Goal: Understand process/instructions: Learn how to perform a task or action

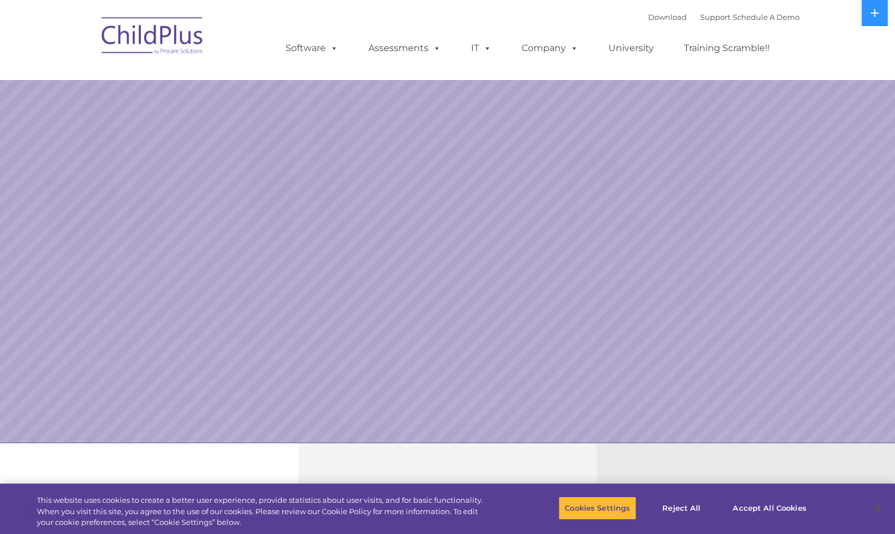
select select "MEDIUM"
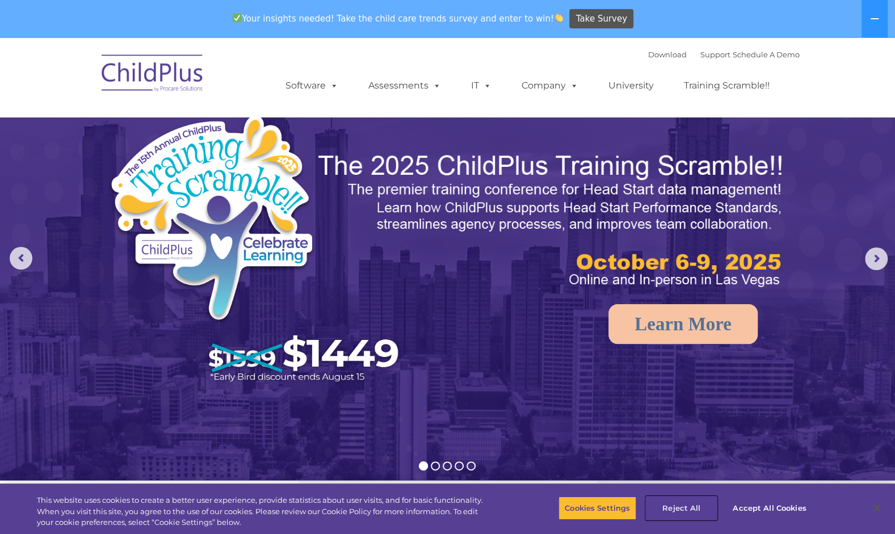
click at [683, 498] on button "Reject All" at bounding box center [681, 508] width 71 height 24
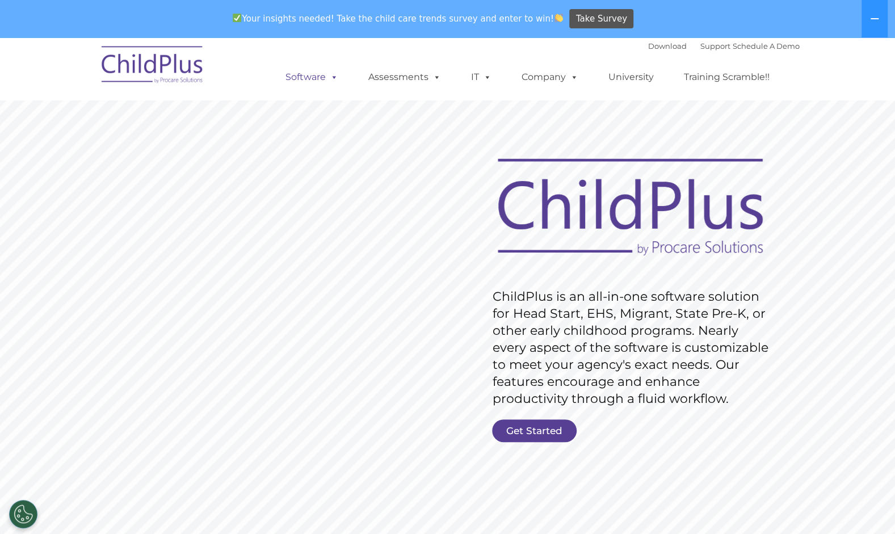
click at [316, 82] on link "Software" at bounding box center [311, 77] width 75 height 23
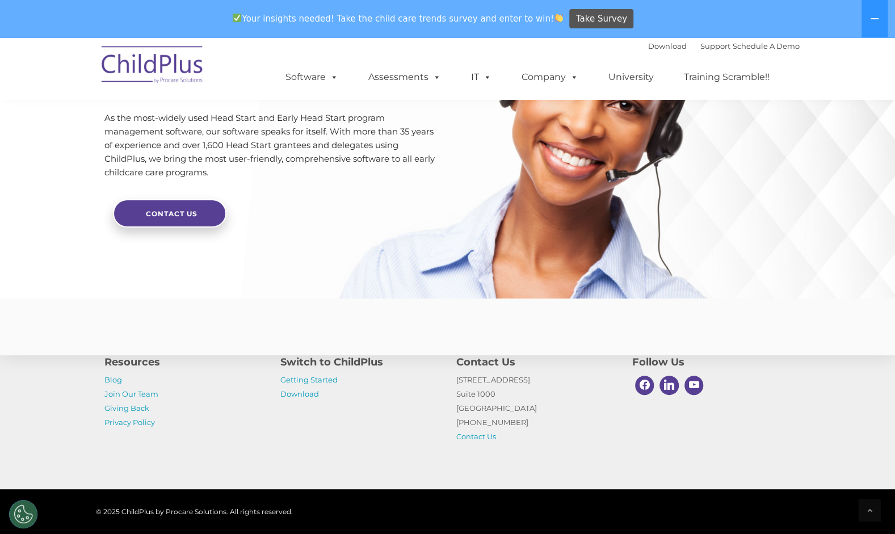
scroll to position [2698, 0]
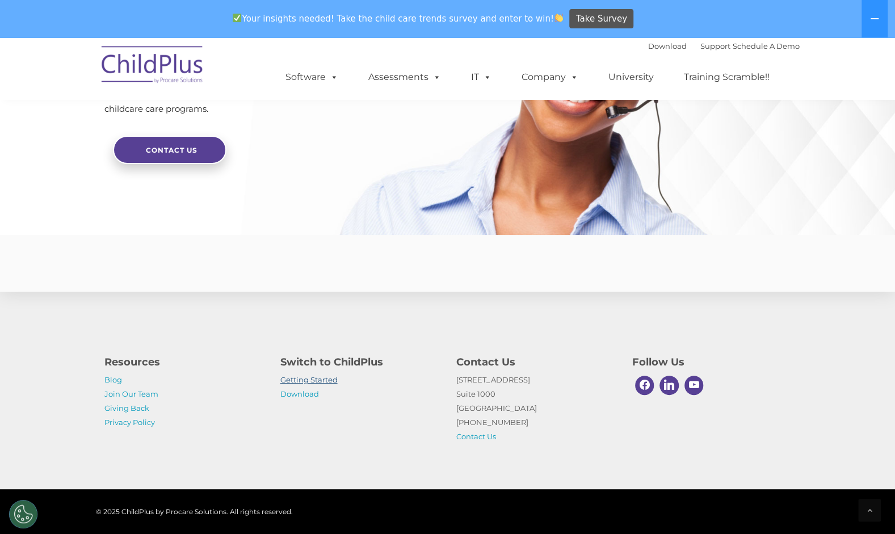
click at [318, 376] on link "Getting Started" at bounding box center [308, 379] width 57 height 9
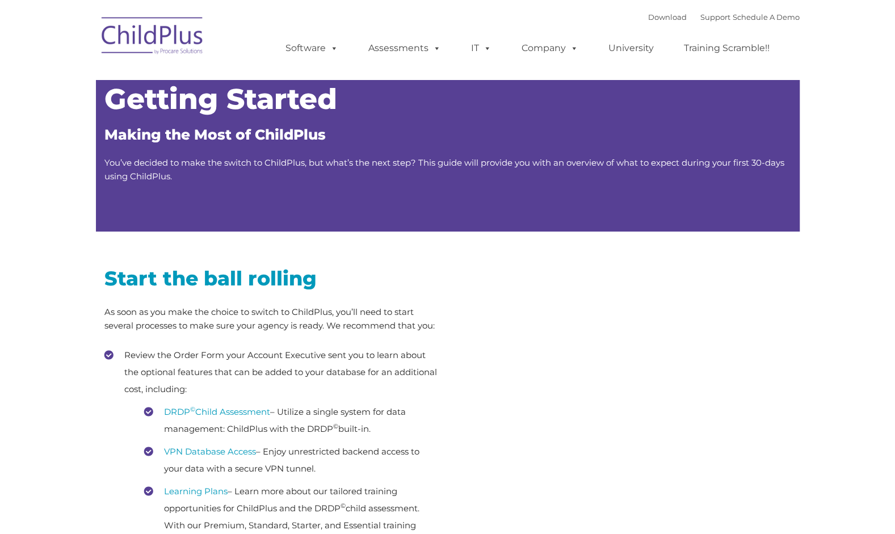
type input ""
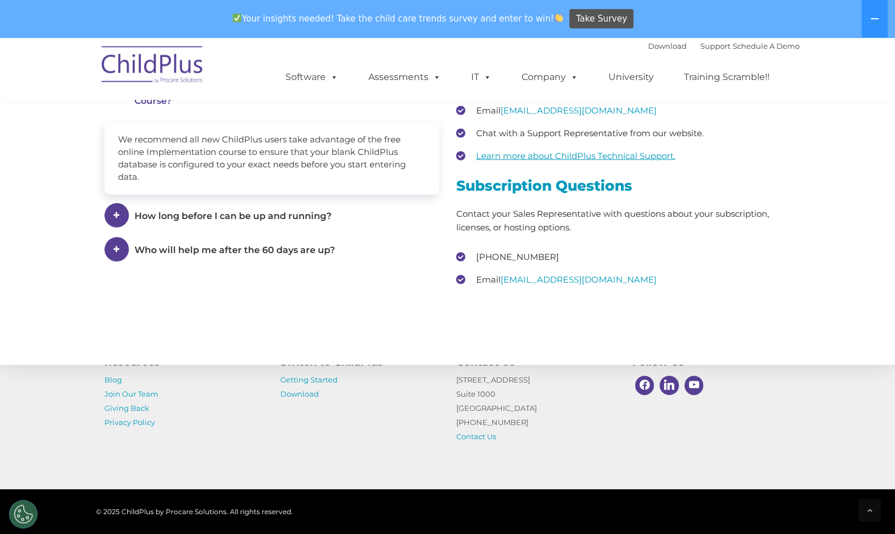
scroll to position [1690, 0]
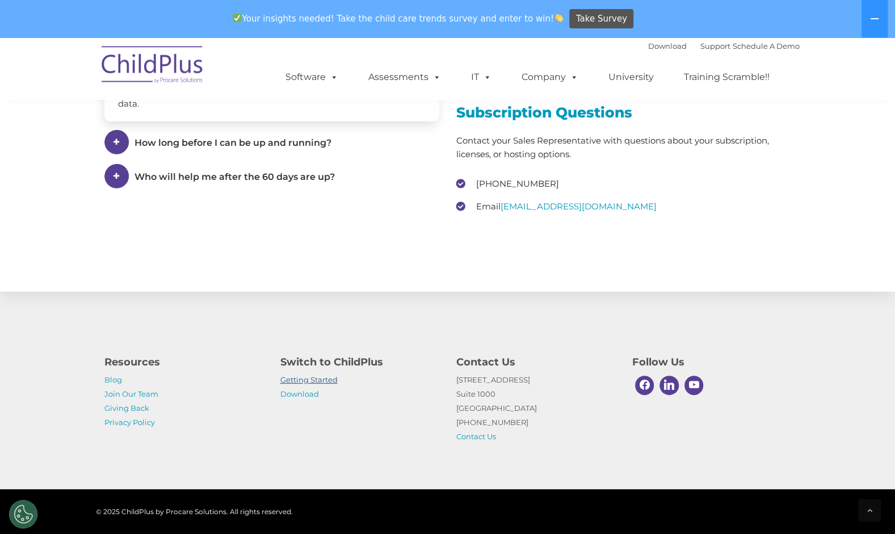
click at [318, 376] on link "Getting Started" at bounding box center [308, 379] width 57 height 9
click at [303, 395] on link "Download" at bounding box center [299, 393] width 39 height 9
